Goal: Navigation & Orientation: Find specific page/section

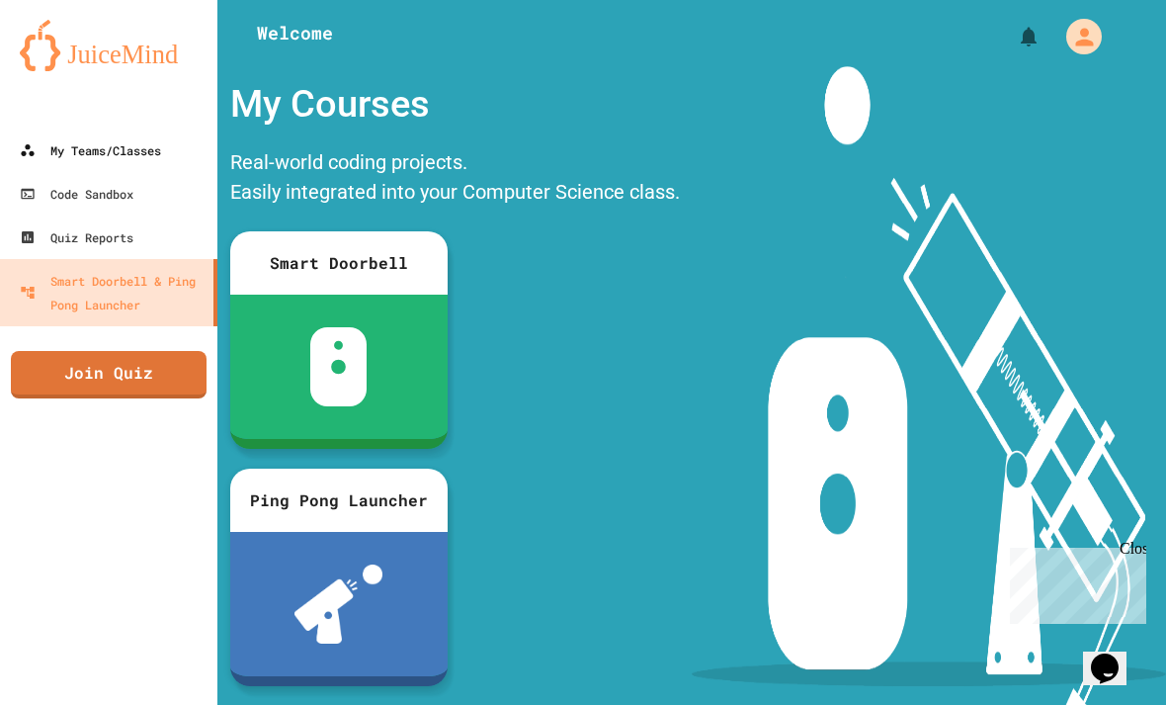
click at [101, 152] on div "My Teams/Classes" at bounding box center [90, 150] width 141 height 24
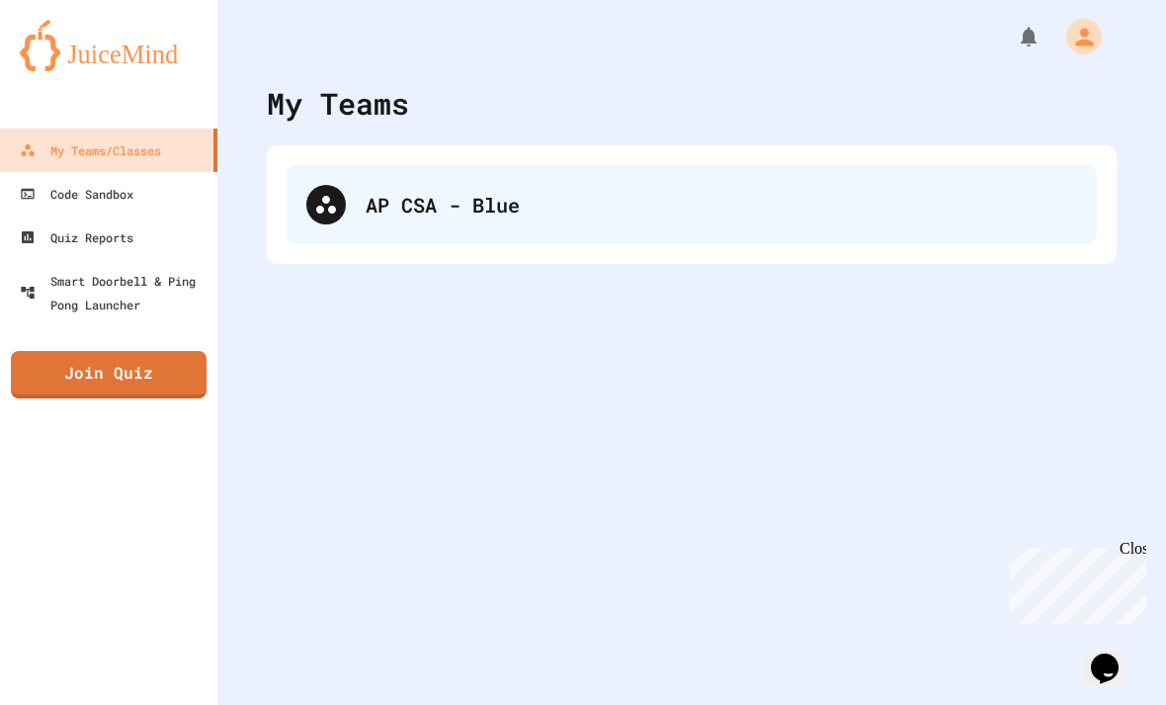
click at [369, 201] on div "AP CSA - Blue" at bounding box center [721, 205] width 711 height 30
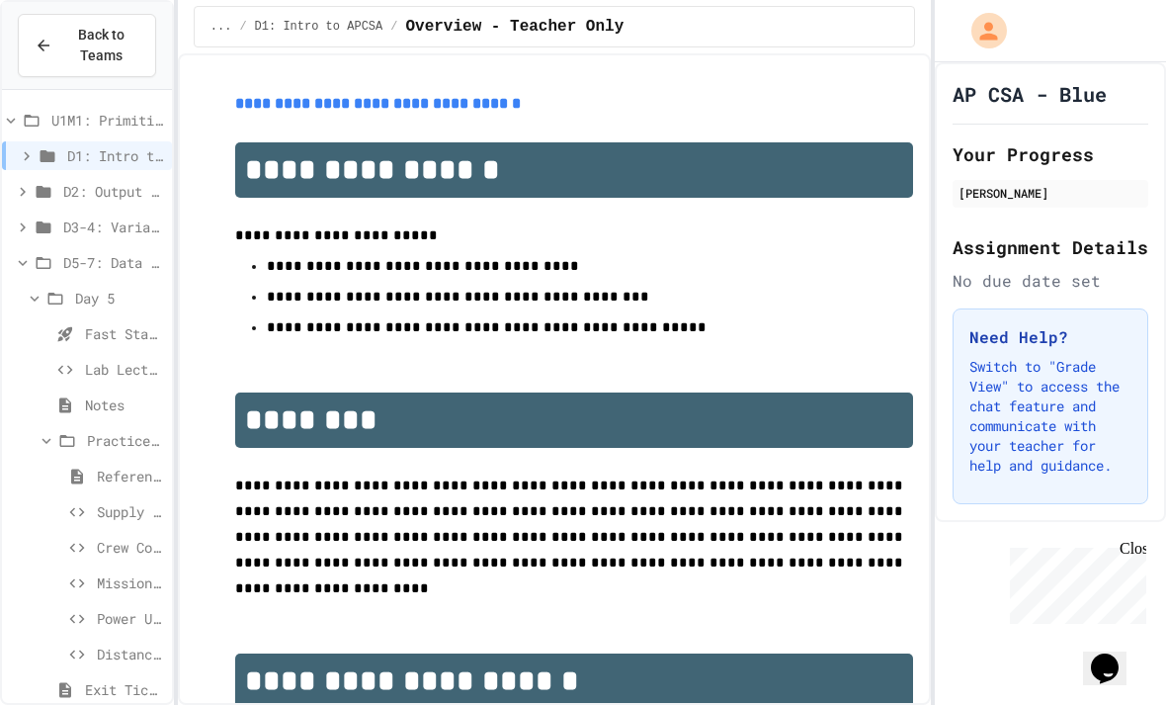
click at [43, 291] on icon at bounding box center [35, 299] width 18 height 18
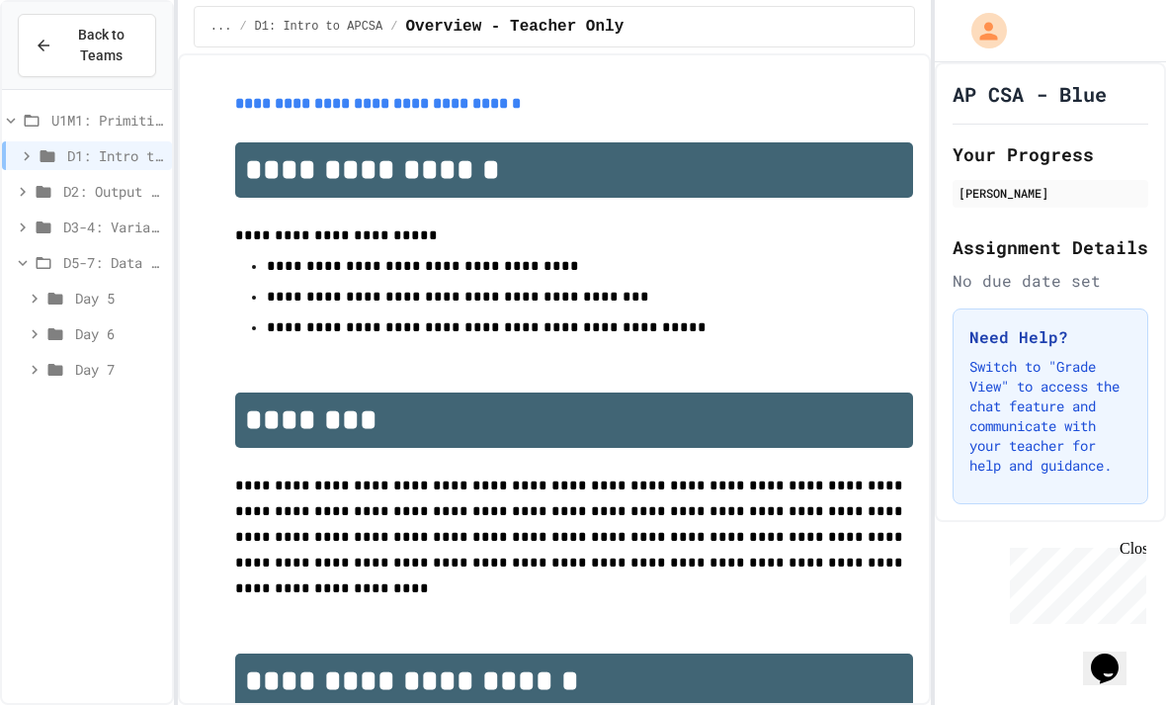
click at [48, 367] on icon at bounding box center [55, 370] width 15 height 12
click at [42, 328] on icon at bounding box center [35, 334] width 18 height 18
click at [40, 328] on icon at bounding box center [35, 334] width 18 height 18
click at [42, 328] on icon at bounding box center [35, 334] width 18 height 18
click at [96, 372] on span "Notes" at bounding box center [124, 369] width 79 height 21
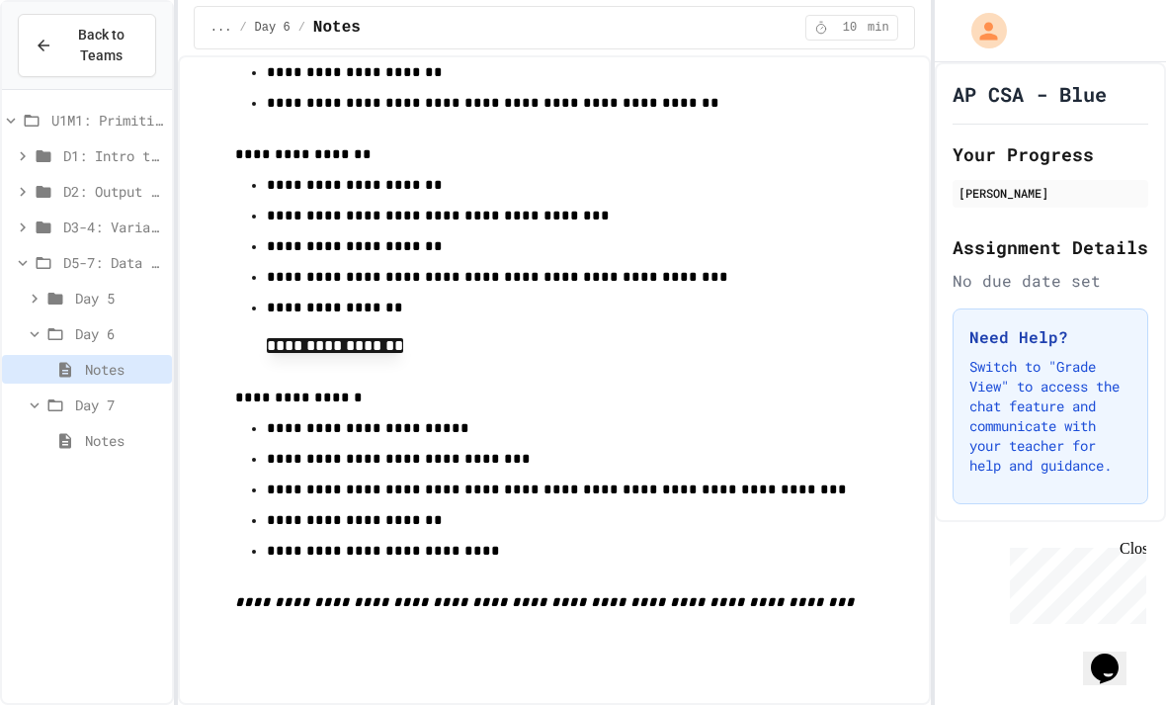
scroll to position [1460, 0]
click at [104, 426] on div "Notes" at bounding box center [87, 440] width 170 height 29
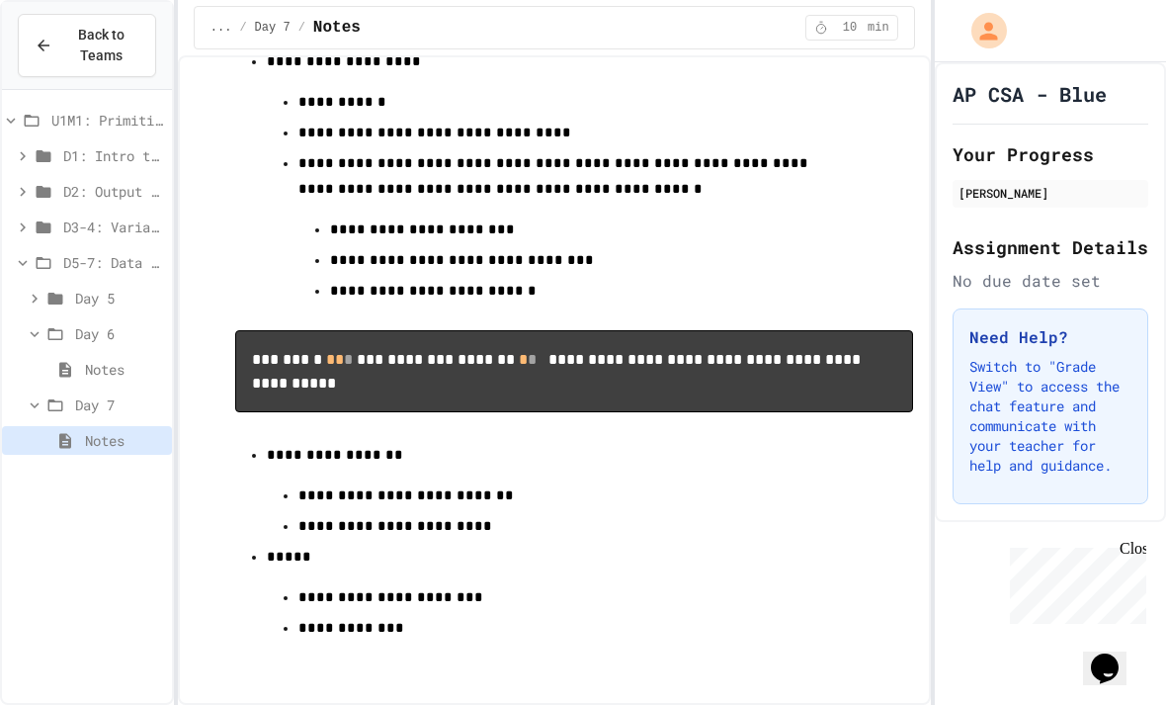
scroll to position [866, 0]
click at [78, 288] on span "Day 5" at bounding box center [119, 298] width 89 height 21
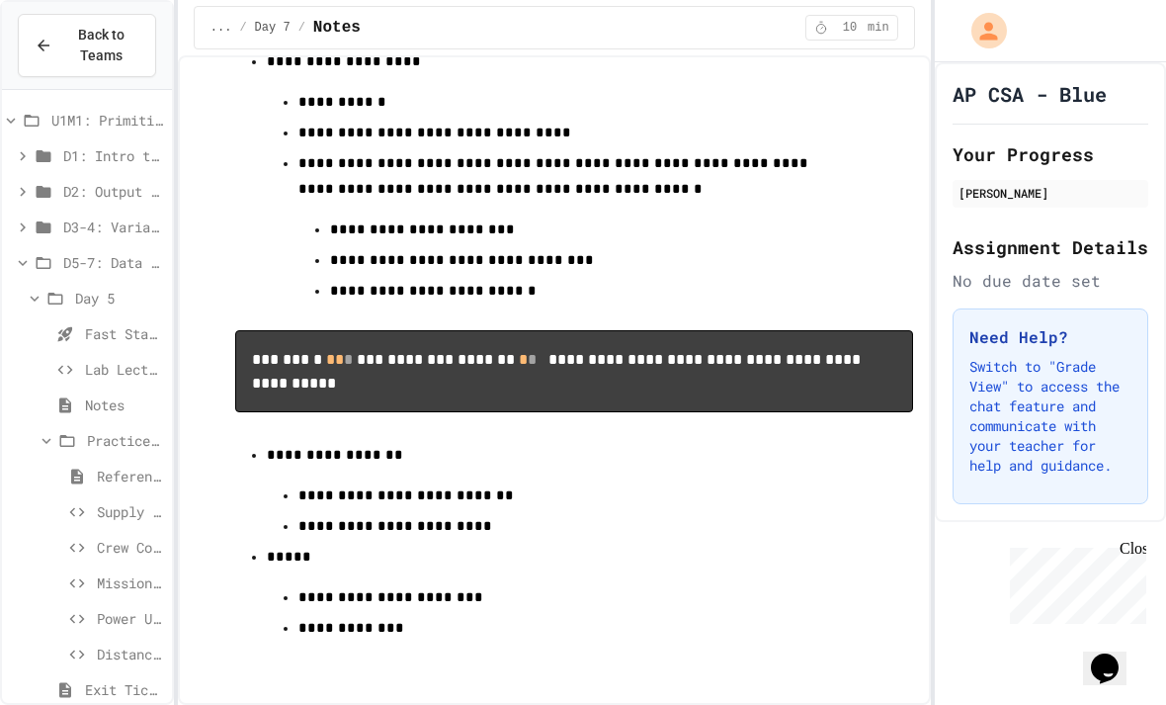
click at [41, 290] on icon at bounding box center [35, 299] width 18 height 18
